Goal: Task Accomplishment & Management: Complete application form

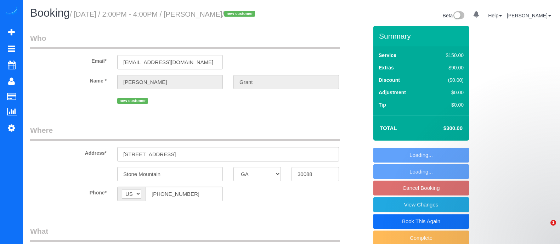
select select "GA"
select select "object:608"
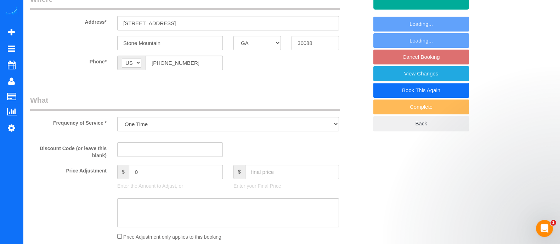
select select "string:fspay-87b72f8d-dce4-436c-a46a-a6b1baa0ccd8"
select select "spot4"
select select "number:3"
select select "number:6"
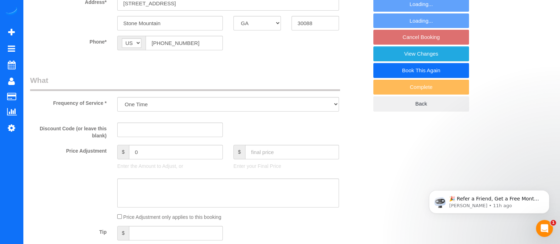
select select "2"
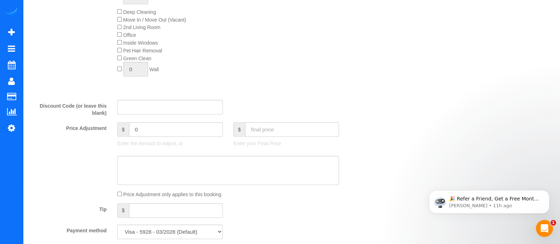
select select "2"
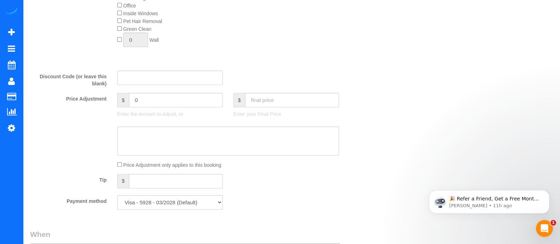
scroll to position [403, 0]
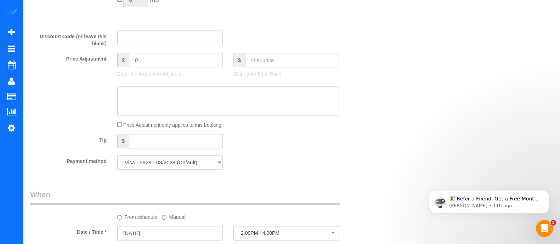
click at [168, 221] on label "Manual" at bounding box center [173, 216] width 23 height 10
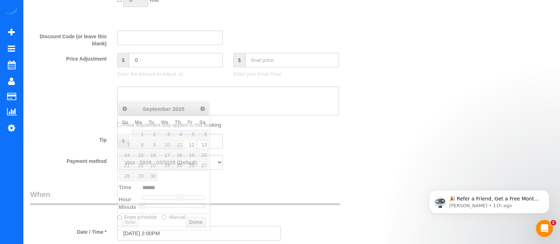
click at [172, 230] on input "09/13/2025 2:00PM" at bounding box center [199, 233] width 164 height 15
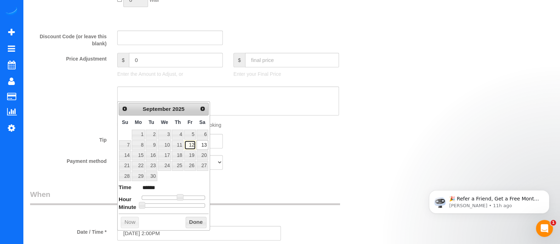
click at [193, 143] on link "12" at bounding box center [189, 145] width 11 height 10
type input "09/12/2025 2:00PM"
click at [200, 219] on button "Done" at bounding box center [196, 222] width 21 height 11
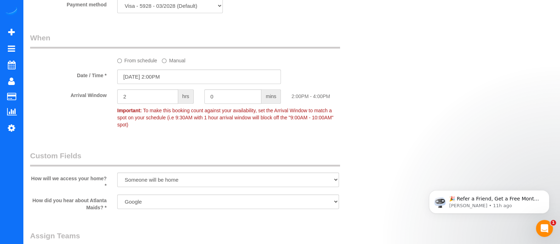
scroll to position [681, 0]
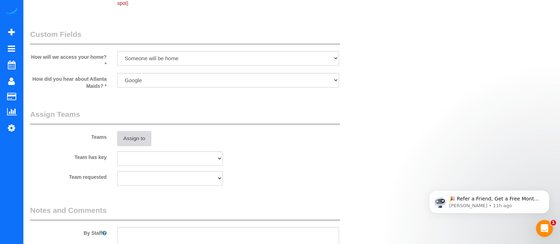
click at [144, 139] on button "Assign to" at bounding box center [134, 138] width 34 height 15
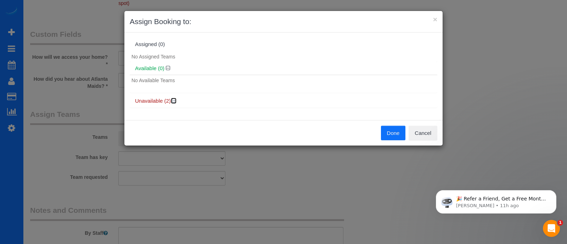
click at [174, 100] on icon at bounding box center [174, 100] width 4 height 5
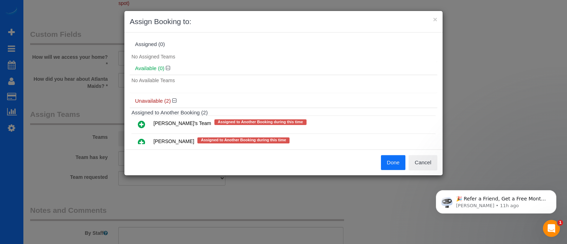
click at [140, 122] on icon at bounding box center [141, 124] width 7 height 9
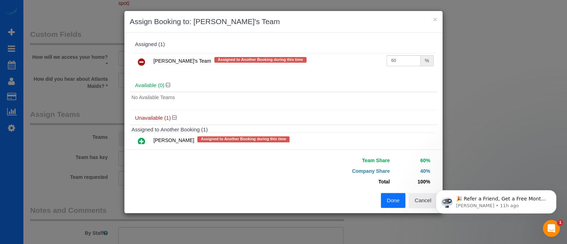
click at [395, 202] on button "Done" at bounding box center [393, 200] width 25 height 15
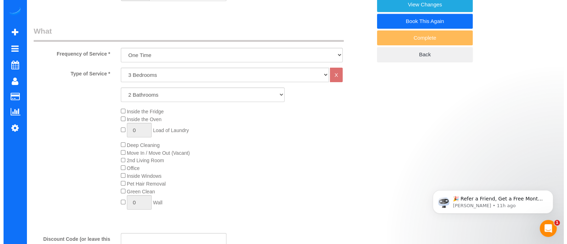
scroll to position [0, 0]
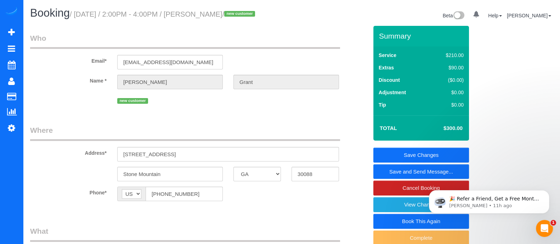
click at [406, 170] on link "Save and Send Message..." at bounding box center [422, 171] width 96 height 15
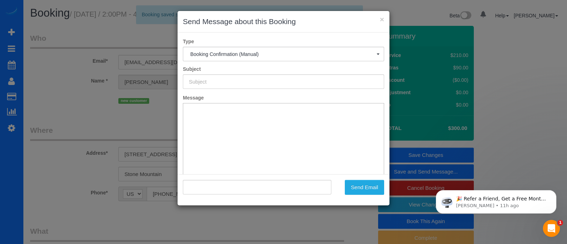
type input "Booking Confirmed!"
type input ""Alex Grant" <anexdelivery@gmail.com>"
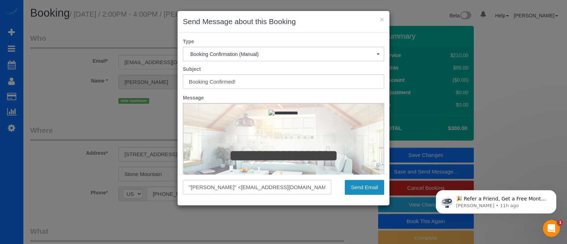
click at [360, 188] on button "Send Email" at bounding box center [364, 187] width 39 height 15
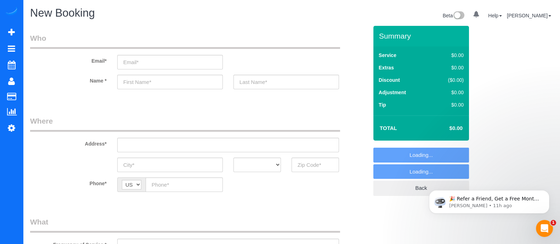
select select "object:3083"
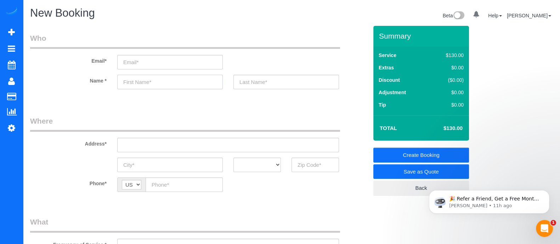
click at [161, 79] on input "text" at bounding box center [170, 82] width 106 height 15
type input "Richard"
click at [304, 163] on input "text" at bounding box center [315, 165] width 47 height 15
type input "3"
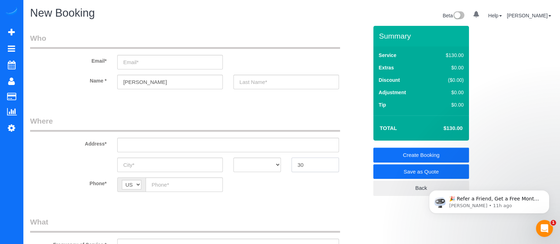
type input "3"
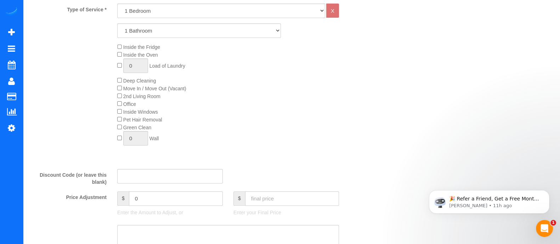
scroll to position [252, 0]
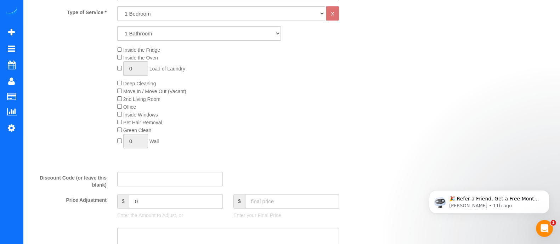
type input "30305"
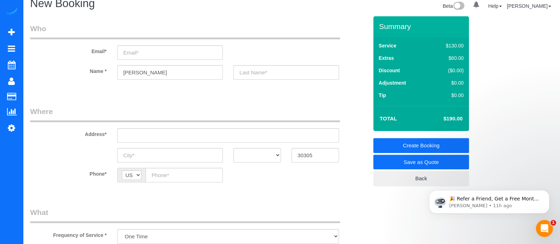
scroll to position [0, 0]
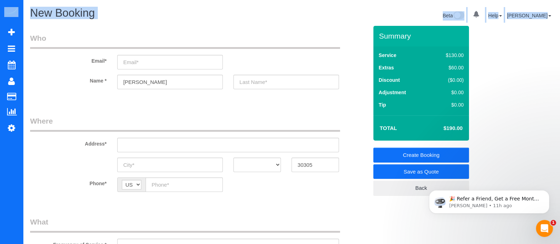
drag, startPoint x: 514, startPoint y: 106, endPoint x: 566, endPoint y: 36, distance: 87.2
click at [560, 36] on html "0 Beta Your Notifications You have 0 alerts Add Booking Bookings Active Booking…" at bounding box center [280, 122] width 560 height 244
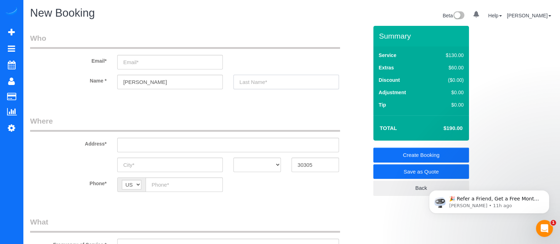
click at [252, 82] on input "text" at bounding box center [287, 82] width 106 height 15
type input "Smith"
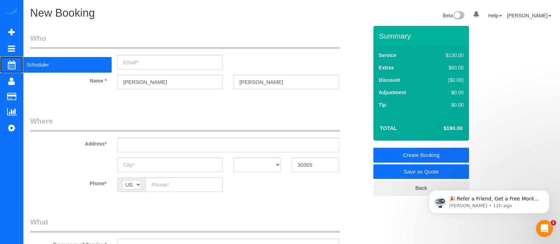
click at [45, 62] on span "Scheduler" at bounding box center [67, 65] width 89 height 16
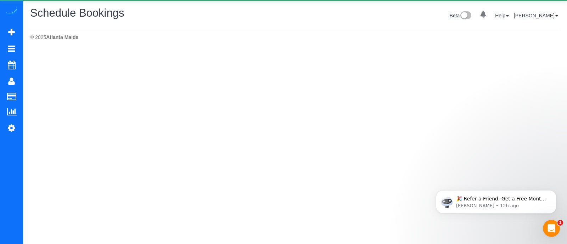
click at [46, 23] on div "Schedule Bookings Beta 0 Your Notifications You have 0 alerts Help Help Docs Ta…" at bounding box center [295, 16] width 541 height 19
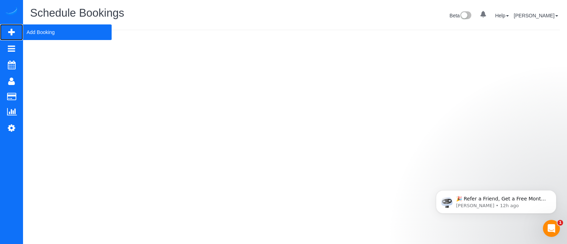
click at [27, 33] on span "Add Booking" at bounding box center [67, 32] width 89 height 16
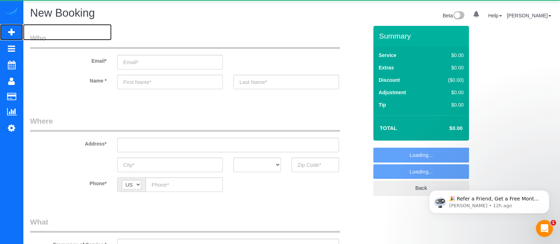
select select "object:3545"
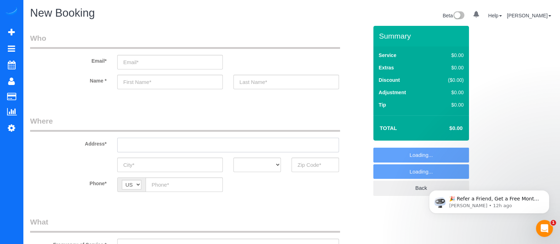
paste input "914 Collier Rd NWAtlanta, GA 30318,"
click at [166, 149] on input "914 Collier Rd NWAtlanta, GA 30318," at bounding box center [228, 145] width 222 height 15
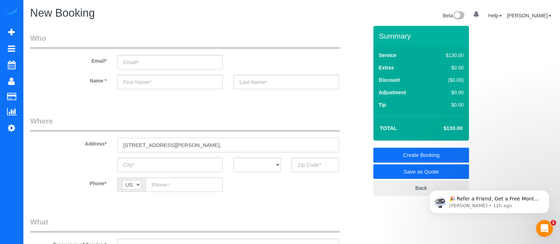
type input "914 Collier Rd NWAtlanta, GA 30318,"
click at [170, 170] on input "text" at bounding box center [170, 165] width 106 height 15
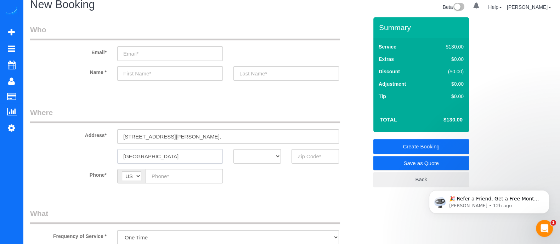
type input "Atlanta"
click at [264, 152] on select "AK AL AR AZ CA CO CT DC DE FL GA HI IA ID IL IN KS KY LA MA MD ME MI MN MO MS M…" at bounding box center [257, 156] width 47 height 15
select select "GA"
click at [234, 149] on select "AK AL AR AZ CA CO CT DC DE FL GA HI IA ID IL IN KS KY LA MA MD ME MI MN MO MS M…" at bounding box center [257, 156] width 47 height 15
click at [298, 152] on input "text" at bounding box center [315, 156] width 47 height 15
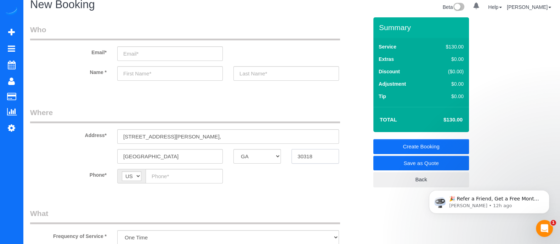
type input "30318"
paste input "(205) 657-3613"
click at [163, 176] on input "(205) 657-3613" at bounding box center [184, 176] width 77 height 15
type input "(205) 657-3613"
click at [155, 72] on input "text" at bounding box center [170, 73] width 106 height 15
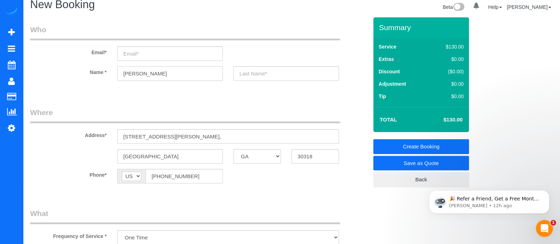
type input "Harrison"
paste input "Sheffield"
click at [259, 75] on input "Sheffield" at bounding box center [287, 73] width 106 height 15
type input "Sheffield"
click at [146, 56] on input "email" at bounding box center [170, 53] width 106 height 15
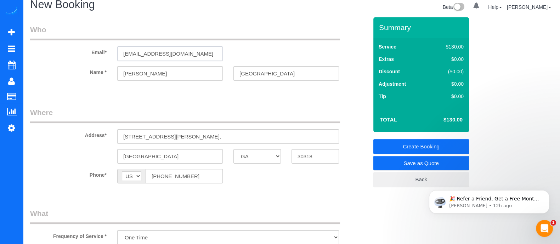
type input "Harrisonsheffield@gmaio.com"
drag, startPoint x: 269, startPoint y: 73, endPoint x: 206, endPoint y: 75, distance: 63.8
click at [206, 75] on div "Name * Harrison Sheffield" at bounding box center [199, 73] width 349 height 15
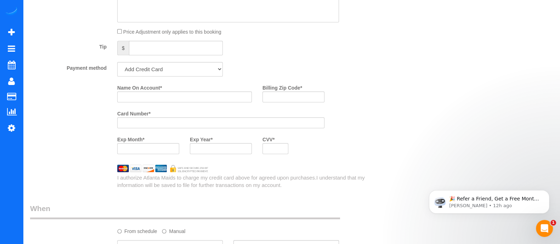
scroll to position [485, 0]
click at [183, 99] on input "Name On Account *" at bounding box center [184, 98] width 135 height 11
paste input "Sheffield"
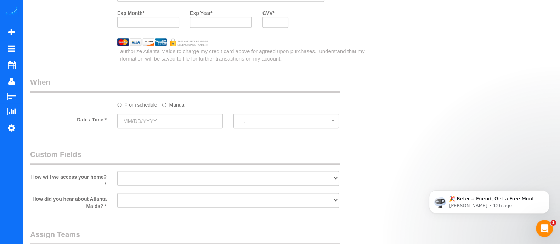
scroll to position [615, 0]
type input "Harrison Sheffield"
click at [168, 107] on label "Manual" at bounding box center [173, 102] width 23 height 10
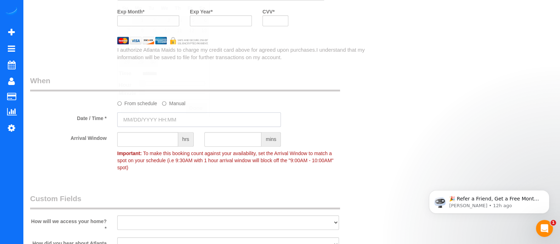
click at [178, 124] on input "text" at bounding box center [199, 119] width 164 height 15
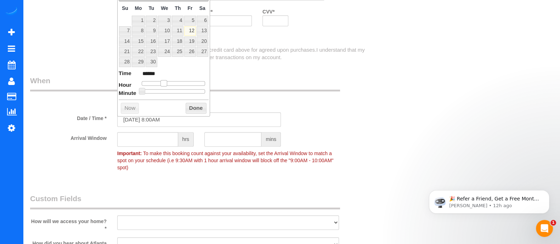
type input "09/12/2025 9:00AM"
type input "******"
type input "09/12/2025 11:00AM"
type input "*******"
type input "09/12/2025 1:00PM"
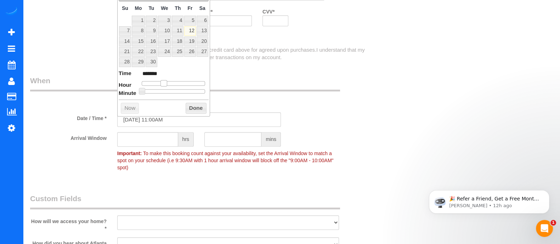
type input "******"
type input "09/12/2025 2:00PM"
type input "******"
type input "09/12/2025 3:00PM"
type input "******"
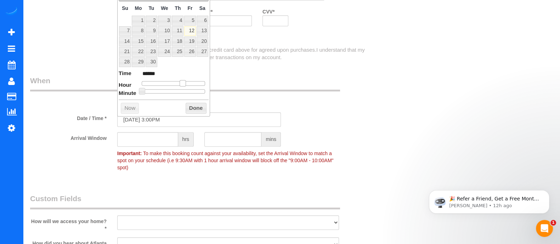
type input "09/12/2025 4:00PM"
type input "******"
type input "09/12/2025 3:00PM"
type input "******"
type input "09/12/2025 4:00PM"
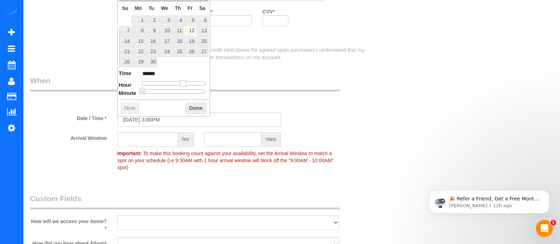
type input "******"
drag, startPoint x: 161, startPoint y: 80, endPoint x: 183, endPoint y: 83, distance: 21.5
click at [183, 83] on span at bounding box center [183, 83] width 6 height 6
type input "09/12/2025 3:00PM"
type input "******"
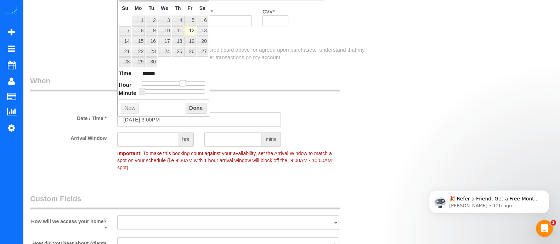
click at [182, 83] on span at bounding box center [183, 83] width 6 height 6
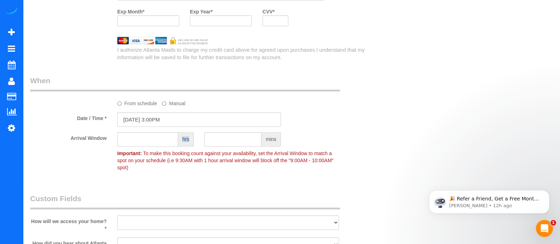
drag, startPoint x: 140, startPoint y: 151, endPoint x: 144, endPoint y: 144, distance: 7.3
click at [144, 144] on div "Arrival Window hrs mins Important: To make this booking count against your avai…" at bounding box center [199, 153] width 349 height 42
click at [144, 144] on input "text" at bounding box center [147, 139] width 61 height 15
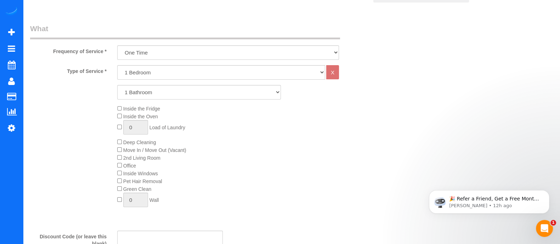
scroll to position [62, 0]
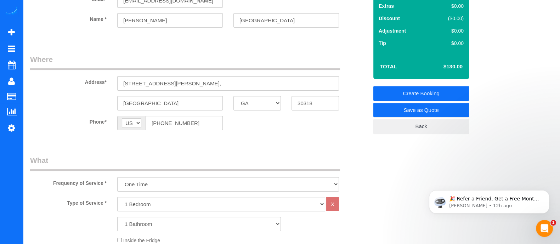
type input "2"
click at [256, 79] on input "914 Collier Rd NWAtlanta, GA 30318," at bounding box center [228, 83] width 222 height 15
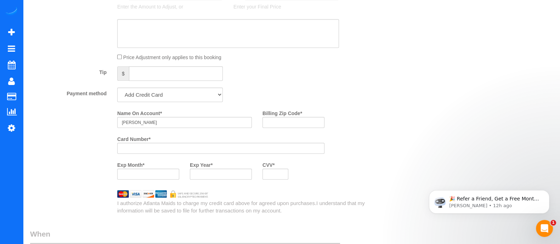
scroll to position [480, 0]
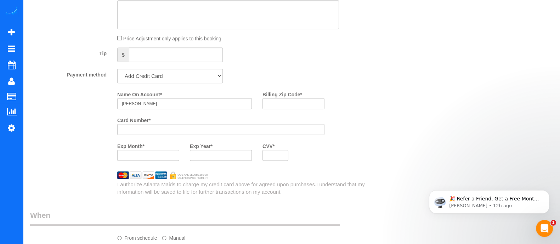
type input "914 Collier Rd NWAtlanta, GA 30318, Unit 6102"
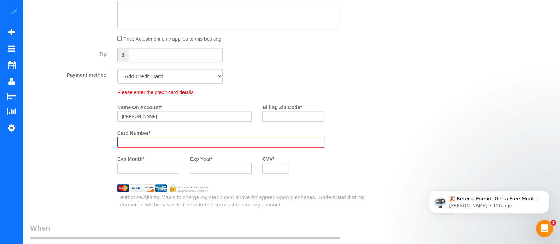
click at [502, 122] on div "Who Email* Harrisonsheffield@gmaio.com Name * Harrison Sheffield Where Address*…" at bounding box center [291, 84] width 523 height 1076
click at [406, 130] on div "Who Email* Harrisonsheffield@gmaio.com Name * Harrison Sheffield Where Address*…" at bounding box center [291, 84] width 523 height 1076
click at [421, 66] on div "Who Email* Harrisonsheffield@gmaio.com Name * Harrison Sheffield Where Address*…" at bounding box center [291, 84] width 523 height 1076
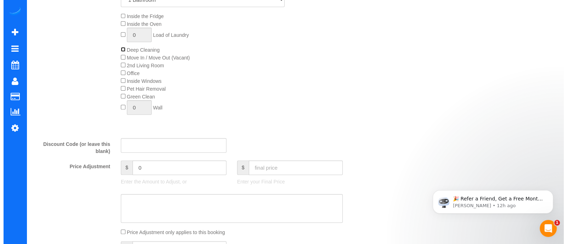
scroll to position [0, 0]
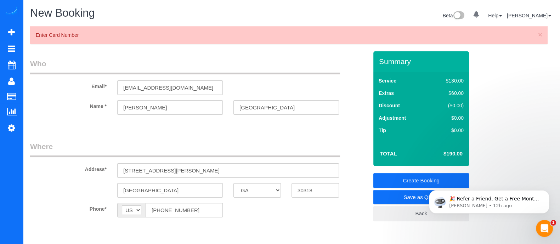
click at [404, 195] on link "Save as Quote" at bounding box center [422, 197] width 96 height 15
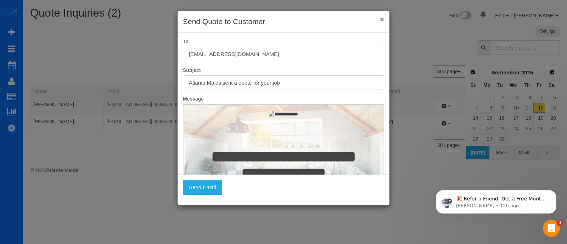
click at [382, 20] on button "×" at bounding box center [382, 19] width 4 height 7
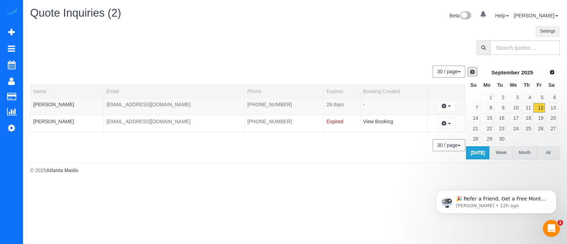
click at [473, 72] on span "Prev" at bounding box center [473, 72] width 6 height 6
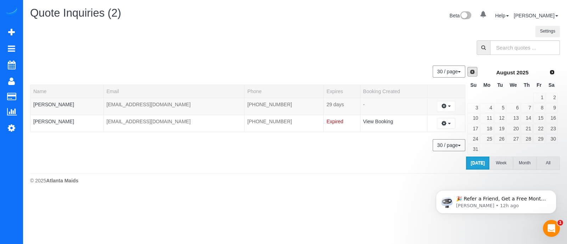
click at [473, 72] on span "Prev" at bounding box center [473, 72] width 6 height 6
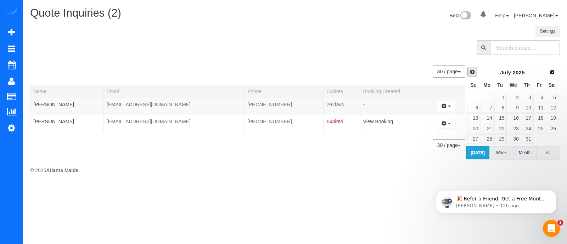
click at [473, 72] on span "Prev" at bounding box center [473, 72] width 6 height 6
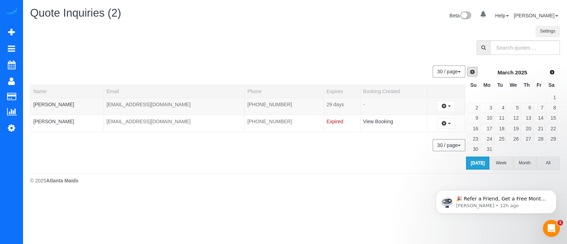
click at [473, 72] on span "Prev" at bounding box center [473, 72] width 6 height 6
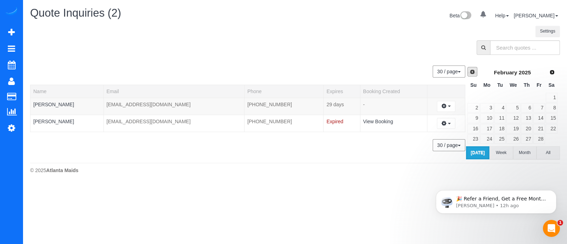
click at [473, 72] on span "Prev" at bounding box center [473, 72] width 6 height 6
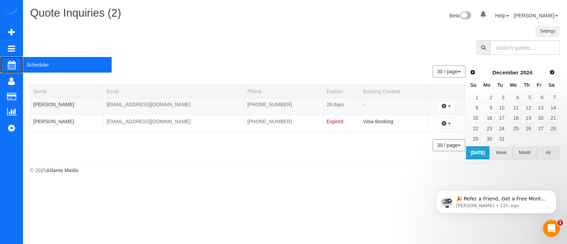
click at [55, 67] on span "Scheduler" at bounding box center [67, 65] width 89 height 16
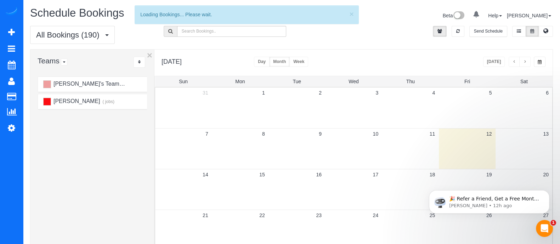
click at [290, 60] on button "Month" at bounding box center [279, 62] width 21 height 10
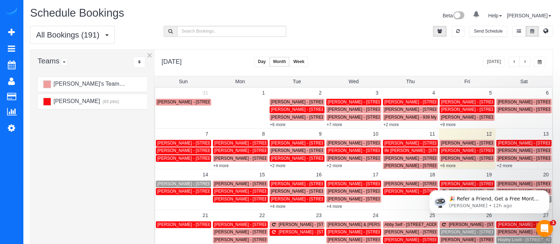
click at [515, 61] on span "button" at bounding box center [515, 62] width 4 height 4
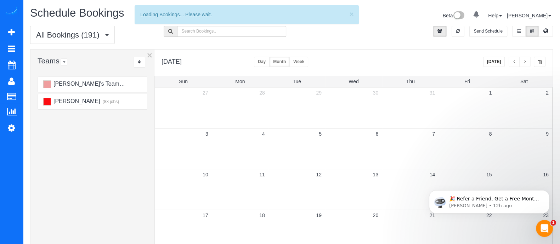
click at [515, 61] on span "button" at bounding box center [515, 62] width 4 height 4
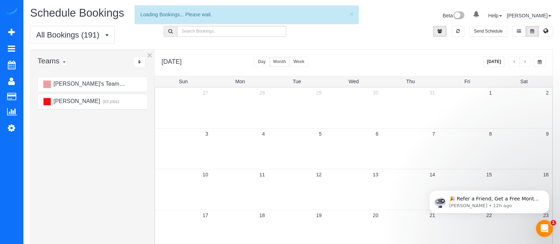
click at [515, 61] on span "button" at bounding box center [515, 62] width 4 height 4
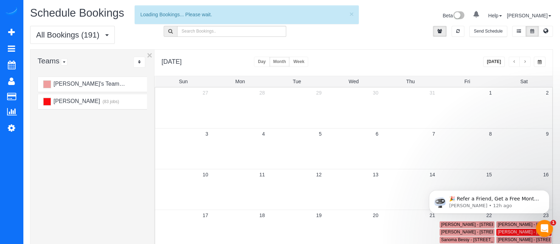
click at [515, 61] on span "button" at bounding box center [515, 62] width 4 height 4
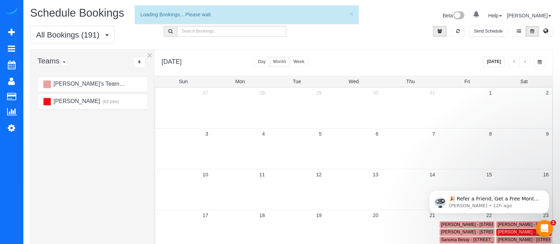
click at [515, 61] on span "button" at bounding box center [515, 62] width 4 height 4
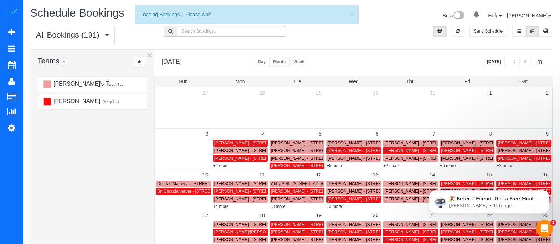
click at [515, 61] on span "button" at bounding box center [515, 62] width 4 height 4
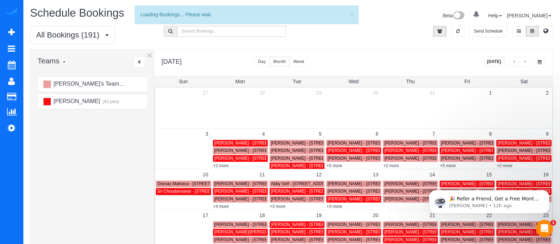
click at [515, 61] on span "button" at bounding box center [515, 62] width 4 height 4
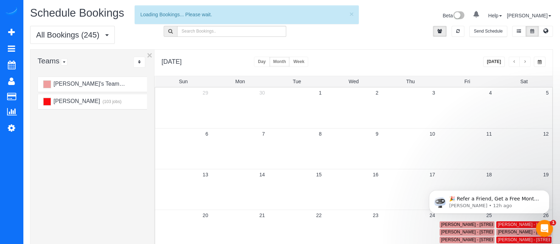
click at [541, 63] on span "button" at bounding box center [540, 62] width 4 height 4
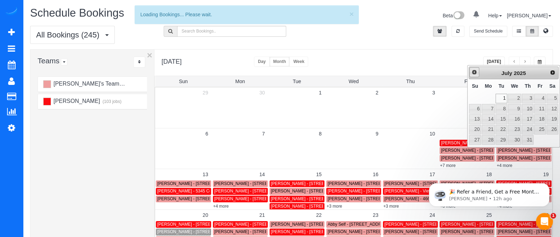
click at [475, 73] on span "Prev" at bounding box center [475, 72] width 6 height 6
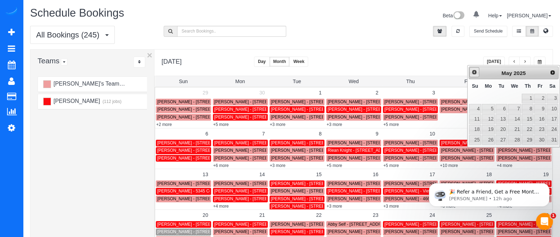
click at [475, 73] on span "Prev" at bounding box center [475, 72] width 6 height 6
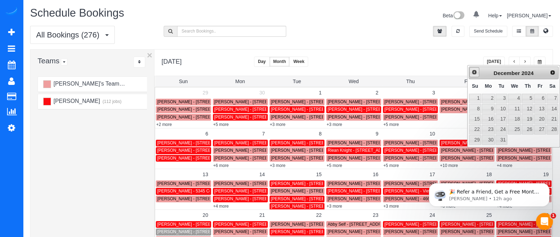
click at [475, 73] on span "Prev" at bounding box center [475, 72] width 6 height 6
click at [525, 123] on link "14" at bounding box center [528, 119] width 12 height 10
type input "**********"
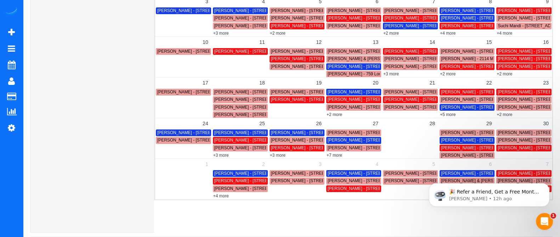
scroll to position [132, 0]
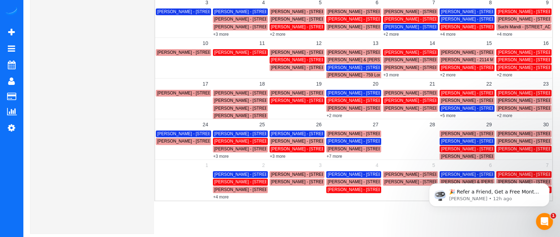
click at [396, 132] on td at bounding box center [410, 145] width 57 height 30
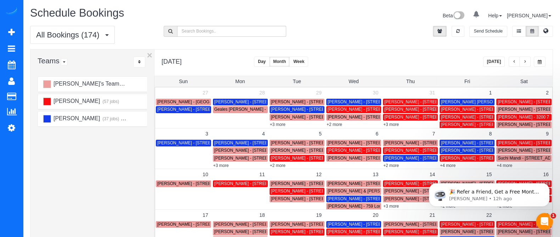
click at [490, 57] on button "Today" at bounding box center [494, 62] width 22 height 10
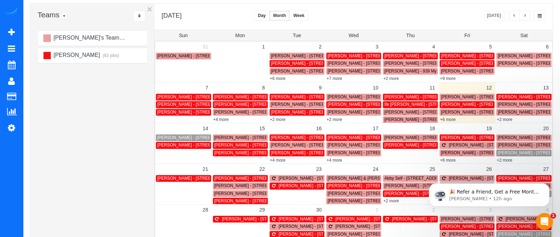
scroll to position [84, 0]
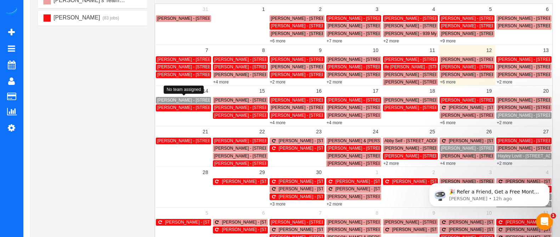
click at [186, 98] on div "Richard Smith - 99 W Paces Ferry Rd Nwatlanta, Ga 30305, Unit 616, Atlanta, GA …" at bounding box center [183, 100] width 52 height 5
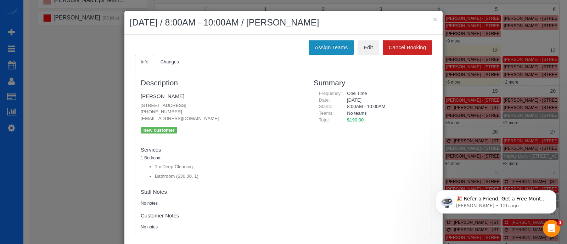
click at [336, 51] on button "Assign Teams" at bounding box center [331, 47] width 45 height 15
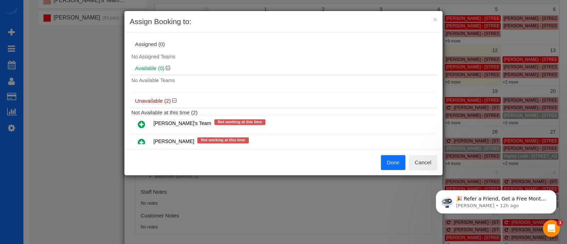
click at [144, 139] on icon at bounding box center [141, 142] width 7 height 9
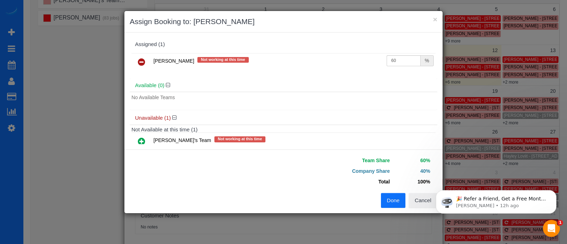
click at [387, 202] on button "Done" at bounding box center [393, 200] width 25 height 15
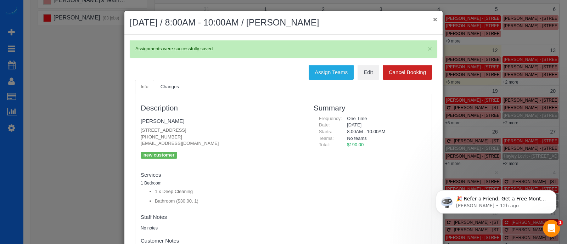
click at [433, 18] on button "×" at bounding box center [435, 19] width 4 height 7
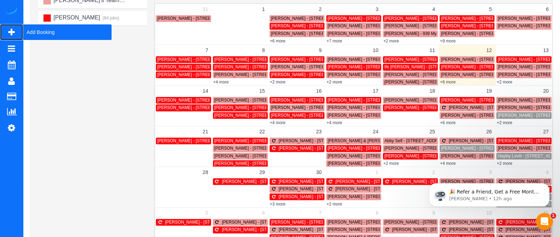
click at [32, 35] on span "Add Booking" at bounding box center [67, 32] width 89 height 16
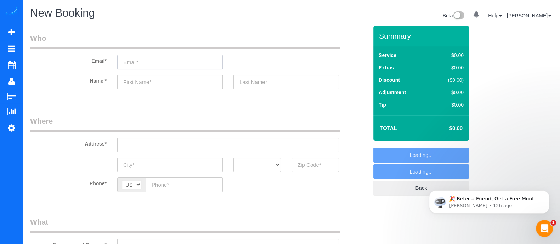
select select "object:4556"
paste input "Olivia Delashmutt"
click at [199, 61] on input "Olivia Delashmutt" at bounding box center [170, 62] width 106 height 15
type input "Olivia Delashmutt"
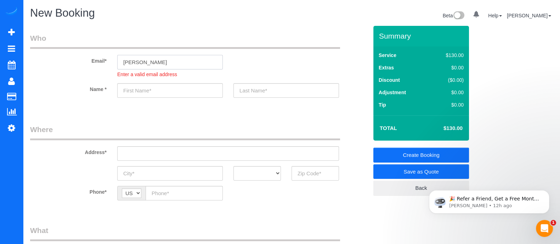
drag, startPoint x: 175, startPoint y: 65, endPoint x: 75, endPoint y: 75, distance: 100.5
click at [75, 75] on div "Email* Olivia Delashmutt Enter a valid email address" at bounding box center [199, 55] width 349 height 45
click at [180, 90] on input "text" at bounding box center [170, 90] width 106 height 15
paste input "Olivia Delashmutt"
drag, startPoint x: 179, startPoint y: 89, endPoint x: 136, endPoint y: 88, distance: 42.9
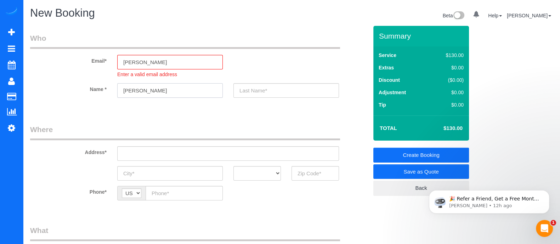
click at [136, 88] on input "Olivia Delashmutt" at bounding box center [170, 90] width 106 height 15
type input "Olivia Delashmutt"
paste input "Delashmutt"
click at [274, 91] on input "Delashmutt" at bounding box center [287, 90] width 106 height 15
type input "Delashmutt"
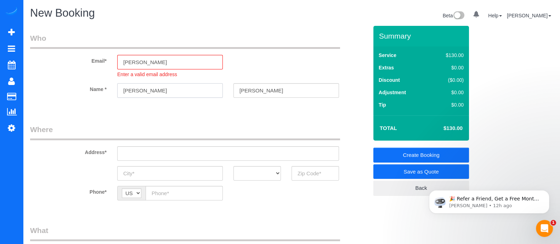
drag, startPoint x: 181, startPoint y: 90, endPoint x: 138, endPoint y: 88, distance: 42.6
click at [138, 88] on input "Olivia Delashmutt" at bounding box center [170, 90] width 106 height 15
type input "Olivia"
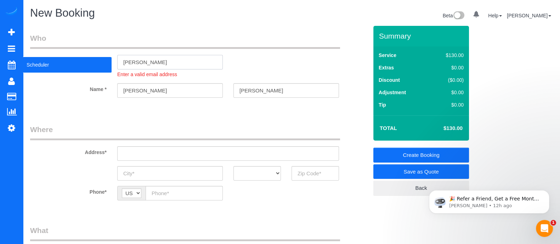
drag, startPoint x: 175, startPoint y: 62, endPoint x: 10, endPoint y: 59, distance: 165.2
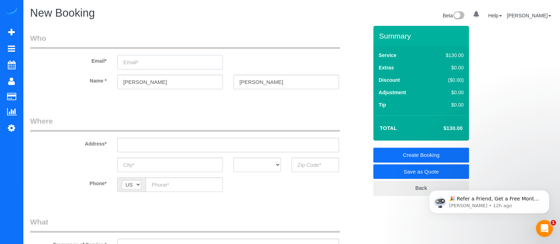
paste input "Oliviabdelash@gmail.com"
click at [151, 62] on input "Oliviabdelash@gmail.com" at bounding box center [170, 62] width 106 height 15
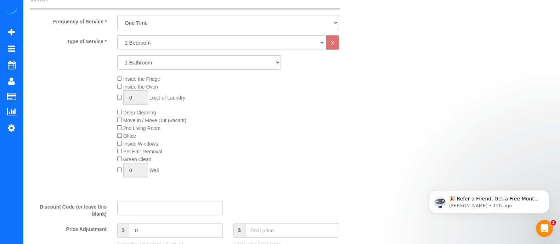
scroll to position [237, 0]
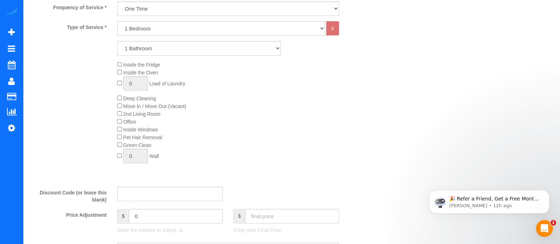
type input "Oliviabdelash@gmail.com"
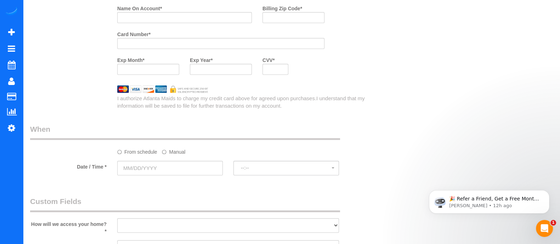
scroll to position [572, 0]
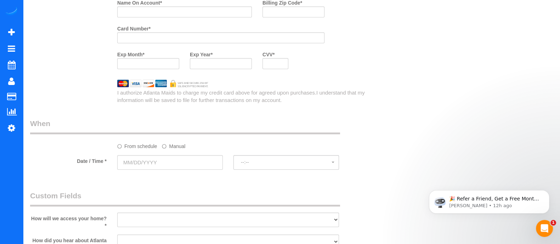
click at [201, 157] on sui-booking-spot "From schedule Manual Date / Time * --:-- --:--" at bounding box center [199, 144] width 338 height 53
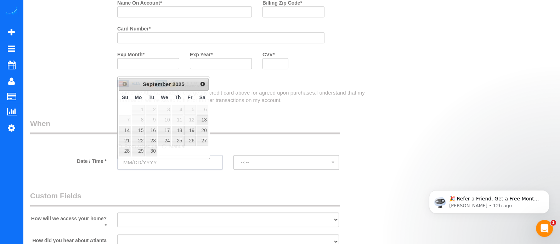
click at [200, 160] on input "text" at bounding box center [170, 162] width 106 height 15
click at [127, 141] on link "21" at bounding box center [125, 141] width 12 height 10
type input "09/21/2025"
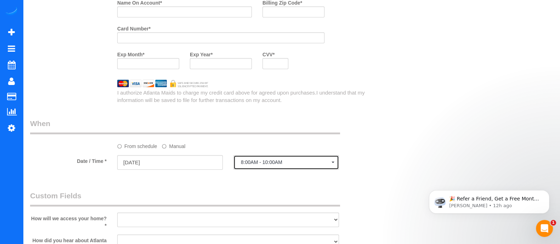
click at [308, 165] on span "8:00AM - 10:00AM" at bounding box center [286, 163] width 91 height 6
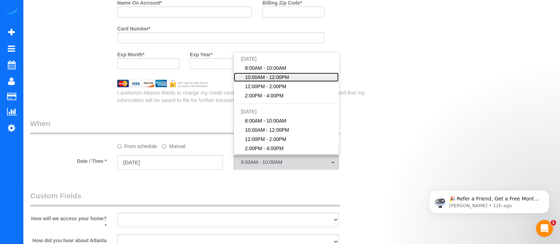
click at [259, 81] on span "10:00AM - 12:00PM" at bounding box center [267, 77] width 44 height 7
select select "spot2"
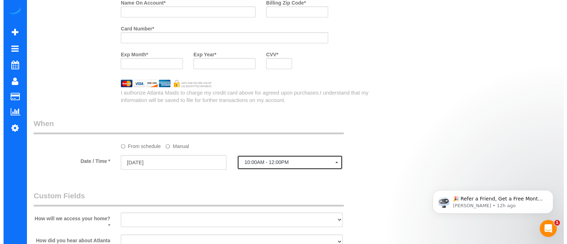
scroll to position [0, 0]
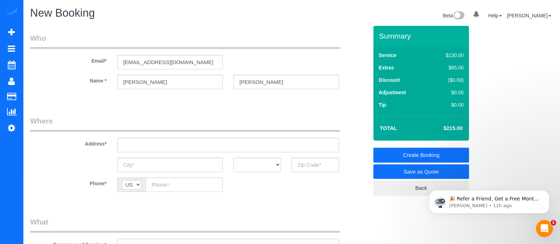
click at [413, 170] on link "Save as Quote" at bounding box center [422, 171] width 96 height 15
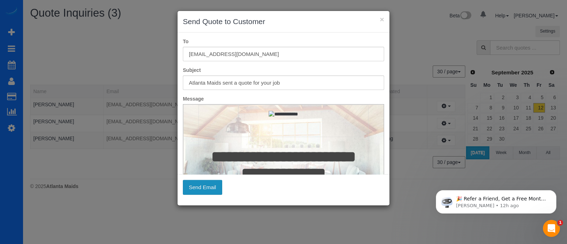
click at [206, 186] on button "Send Email" at bounding box center [202, 187] width 39 height 15
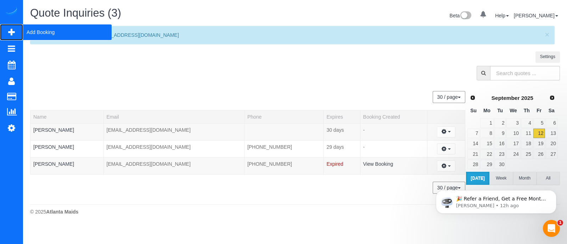
click at [39, 29] on span "Add Booking" at bounding box center [67, 32] width 89 height 16
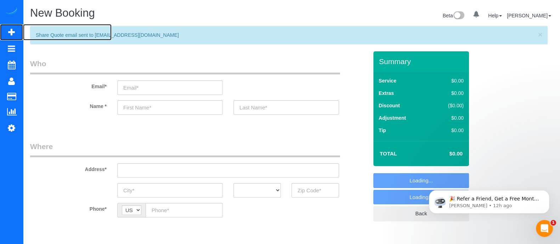
select select "object:5135"
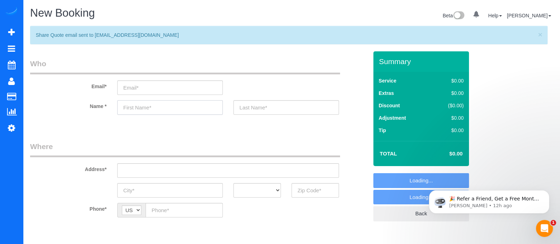
click at [172, 105] on input "text" at bounding box center [170, 107] width 106 height 15
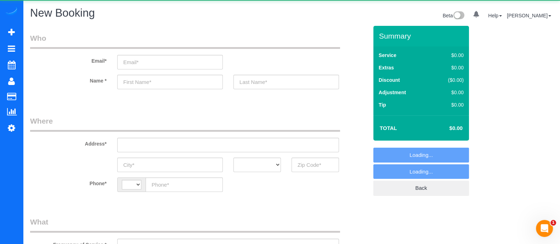
select select "string:[GEOGRAPHIC_DATA]"
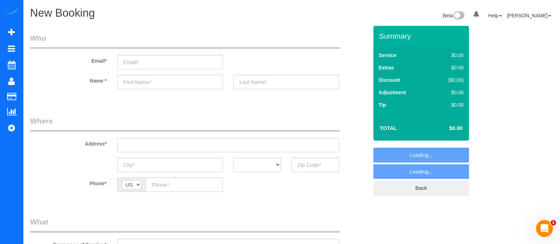
select select "object:1473"
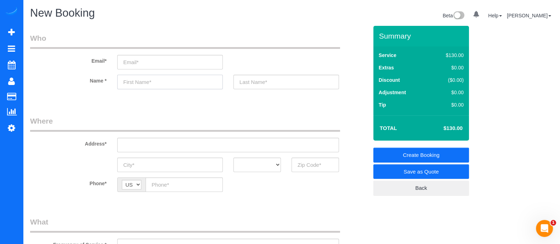
click at [151, 77] on input "text" at bounding box center [170, 82] width 106 height 15
type input "R"
type input "[PERSON_NAME]"
click at [298, 83] on input "S" at bounding box center [287, 82] width 106 height 15
type input "[PERSON_NAME]"
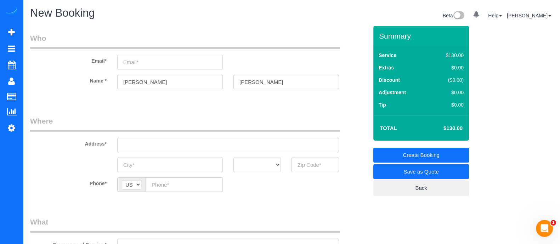
click at [180, 66] on input "email" at bounding box center [170, 62] width 106 height 15
type input "rdsmithmgp@gmail.com"
click at [143, 151] on input "text" at bounding box center [228, 145] width 222 height 15
drag, startPoint x: 191, startPoint y: 142, endPoint x: 48, endPoint y: 152, distance: 143.2
click at [48, 152] on sui-booking-address "Address* 99 west pacesferry rd AK AL AR AZ CA CO CT DC DE FL GA HI IA ID IL IN …" at bounding box center [199, 144] width 338 height 56
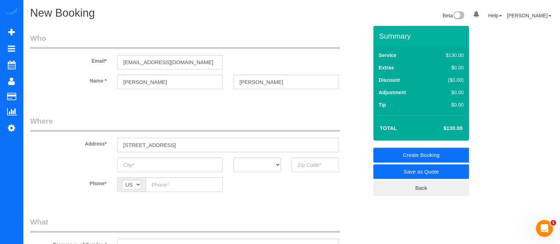
paste input "W Paces Ferry Rd NWAtlanta, GA 30305,"
type input "99 W Paces Ferry Rd NWAtlanta, GA 30305, Unit 6616"
click at [157, 167] on input "text" at bounding box center [170, 165] width 106 height 15
type input "Atl"
click at [276, 144] on input "99 W Paces Ferry Rd NWAtlanta, GA 30305, Unit 6616" at bounding box center [228, 145] width 222 height 15
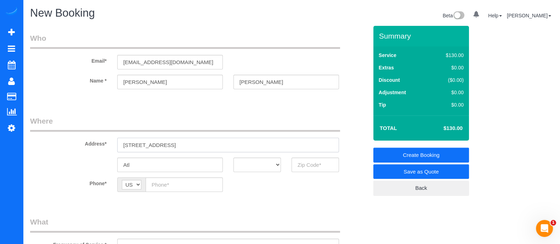
click at [276, 144] on input "99 W Paces Ferry Rd NWAtlanta, GA 30305, Unit" at bounding box center [228, 145] width 222 height 15
type input "99 W Paces Ferry Rd NWAtlanta, GA 30305, Unit 616"
click at [165, 163] on input "Atl" at bounding box center [170, 165] width 106 height 15
type input "Atlanta"
click at [255, 159] on select "AK AL AR AZ CA CO CT DC DE FL GA HI IA ID IL IN KS KY LA MA MD ME MI MN MO MS M…" at bounding box center [257, 165] width 47 height 15
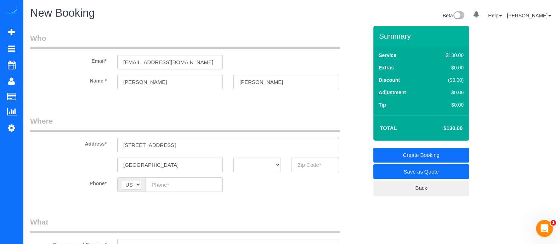
select select "GA"
click at [234, 158] on select "AK AL AR AZ CA CO CT DC DE FL GA HI IA ID IL IN KS KY LA MA MD ME MI MN MO MS M…" at bounding box center [257, 165] width 47 height 15
click at [313, 162] on input "text" at bounding box center [315, 165] width 47 height 15
type input "30305"
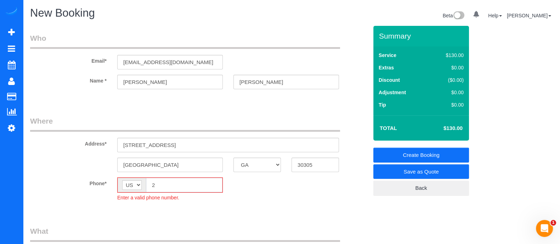
click at [166, 179] on input "2" at bounding box center [184, 185] width 77 height 15
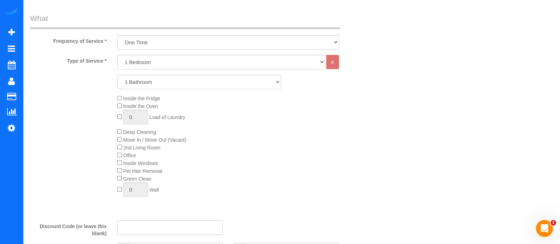
scroll to position [212, 0]
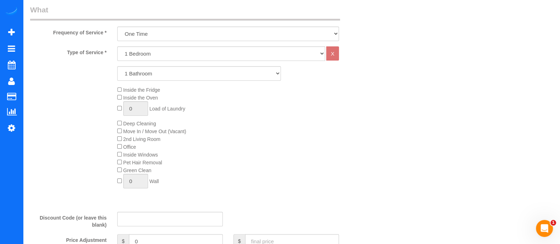
type input "(202) 924-4980"
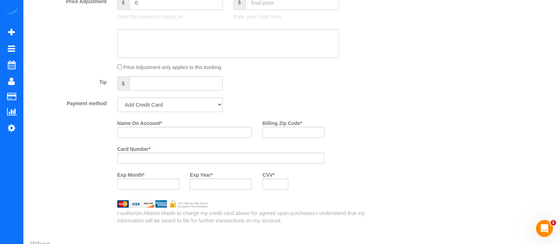
scroll to position [450, 0]
click at [152, 138] on input "Name On Account *" at bounding box center [184, 133] width 135 height 11
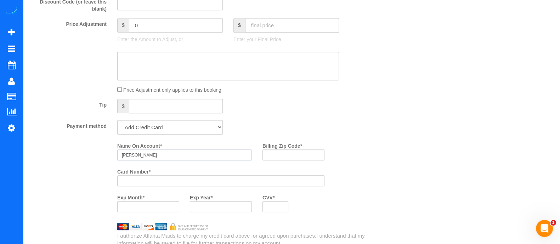
scroll to position [427, 0]
type input "Richard Smith"
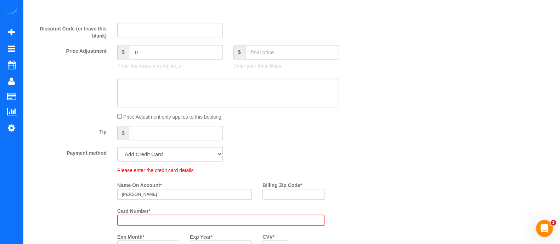
scroll to position [452, 0]
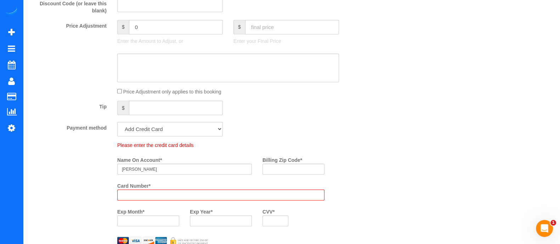
click at [394, 187] on div "Who Email* rdsmithmgp@gmail.com Name * Richard Smith Where Address* 99 W Paces …" at bounding box center [291, 114] width 523 height 1030
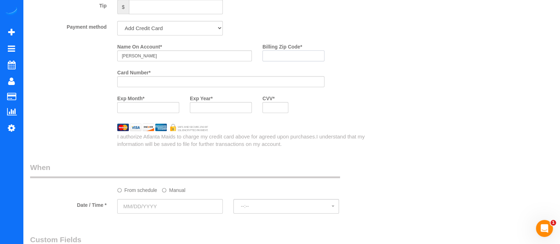
scroll to position [502, 0]
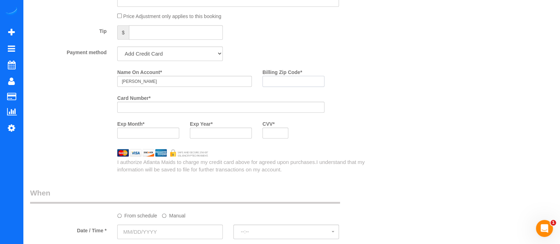
click at [302, 96] on payment-method-fs-pay "Name On Account * Richard Smith Billing Zip Code * Card Number * Exp Month * Ex…" at bounding box center [220, 105] width 207 height 78
type input "3"
type input "30305"
click at [135, 133] on iframe at bounding box center [148, 133] width 53 height 6
click at [176, 139] on div at bounding box center [148, 133] width 62 height 11
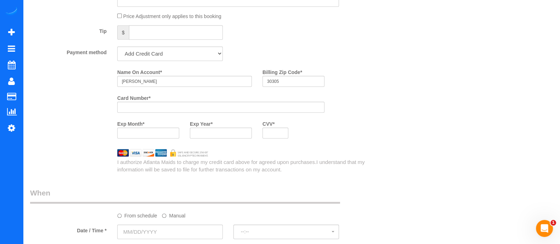
click at [216, 139] on div at bounding box center [221, 133] width 62 height 11
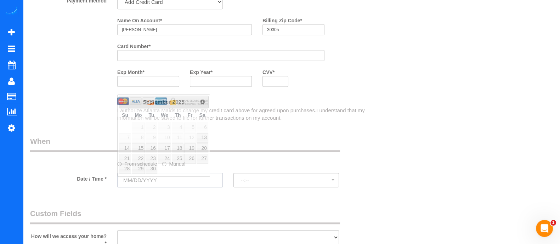
click at [167, 178] on input "text" at bounding box center [170, 180] width 106 height 15
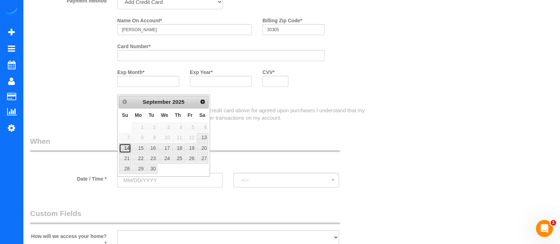
click at [124, 144] on link "14" at bounding box center [125, 149] width 12 height 10
type input "09/14/2025"
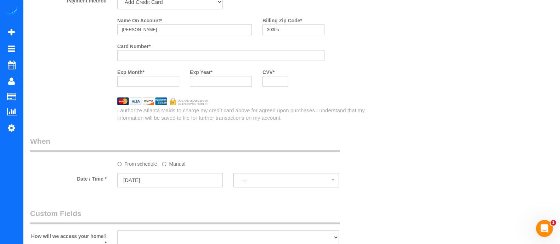
select select "spot1"
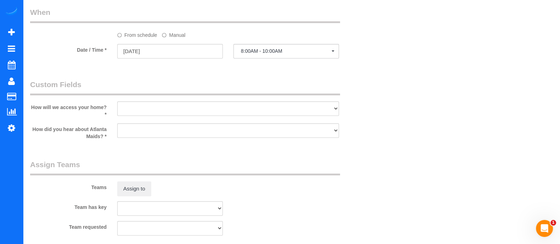
scroll to position [680, 0]
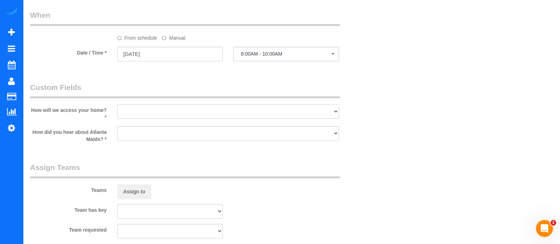
click at [270, 113] on select "I will leave a key I will provide an access code Someone will be home Go to apa…" at bounding box center [228, 111] width 222 height 15
select select "number:3"
click at [117, 107] on select "I will leave a key I will provide an access code Someone will be home Go to apa…" at bounding box center [228, 111] width 222 height 15
drag, startPoint x: 189, startPoint y: 139, endPoint x: 158, endPoint y: 157, distance: 36.5
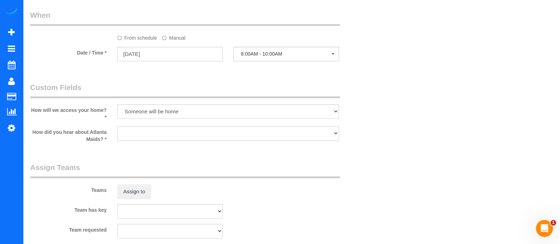
select select "number:6"
click at [117, 129] on select "Google Yelp From a friend Social media Other" at bounding box center [228, 133] width 222 height 15
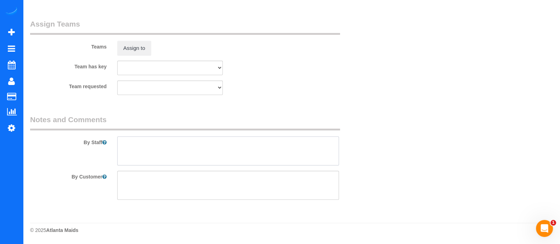
click at [174, 143] on textarea at bounding box center [228, 150] width 222 height 29
type textarea "p"
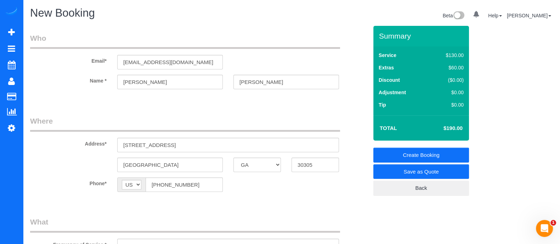
click at [390, 152] on link "Create Booking" at bounding box center [422, 155] width 96 height 15
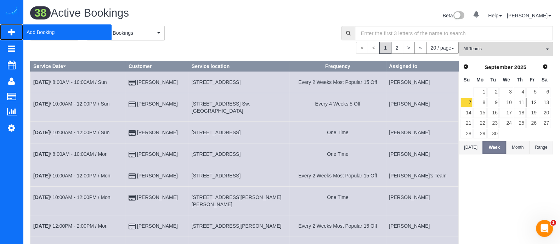
click at [39, 33] on span "Add Booking" at bounding box center [67, 32] width 89 height 16
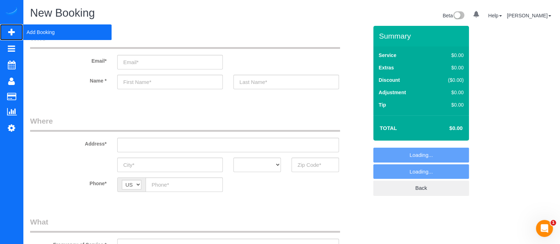
select select "object:2263"
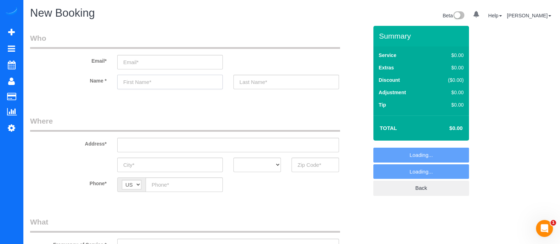
click at [137, 85] on input "text" at bounding box center [170, 82] width 106 height 15
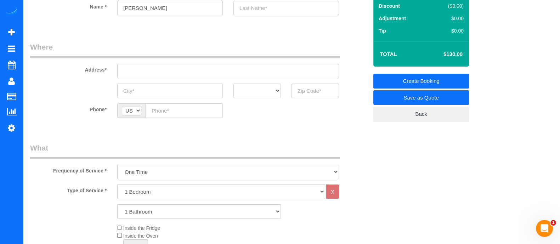
scroll to position [77, 0]
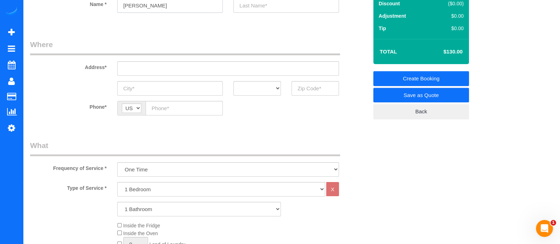
type input "Harrison"
click at [168, 188] on select "1 Bedroom 2 Bedrooms 3 Bedrooms 4 Bedrooms 5 Bedrooms 6 Bedrooms" at bounding box center [221, 189] width 208 height 15
click at [117, 182] on select "1 Bedroom 2 Bedrooms 3 Bedrooms 4 Bedrooms 5 Bedrooms 6 Bedrooms" at bounding box center [221, 189] width 208 height 15
drag, startPoint x: 134, startPoint y: 208, endPoint x: 142, endPoint y: 155, distance: 53.8
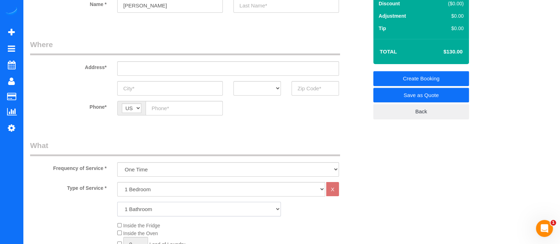
select select "2"
click at [117, 202] on select "1 Bathroom 2 Bathrooms 3 Bathrooms 4 Bathrooms 5 Bathrooms 6 Bathrooms" at bounding box center [199, 209] width 164 height 15
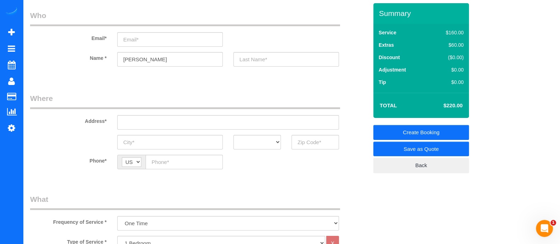
scroll to position [7, 0]
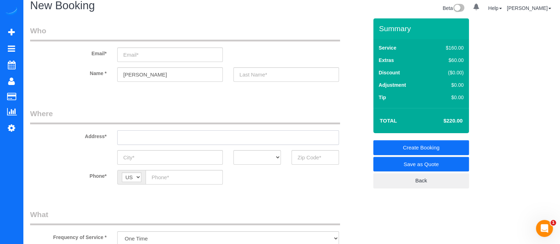
click at [231, 133] on input "text" at bounding box center [228, 137] width 222 height 15
type input "3"
drag, startPoint x: 164, startPoint y: 142, endPoint x: 86, endPoint y: 149, distance: 78.6
click at [86, 149] on sui-booking-address "Address* 914 colleir rd AK AL AR AZ CA CO CT DC DE FL GA HI IA ID IL IN KS KY L…" at bounding box center [199, 136] width 338 height 56
type input "914 colleir rd"
